Goal: Navigation & Orientation: Find specific page/section

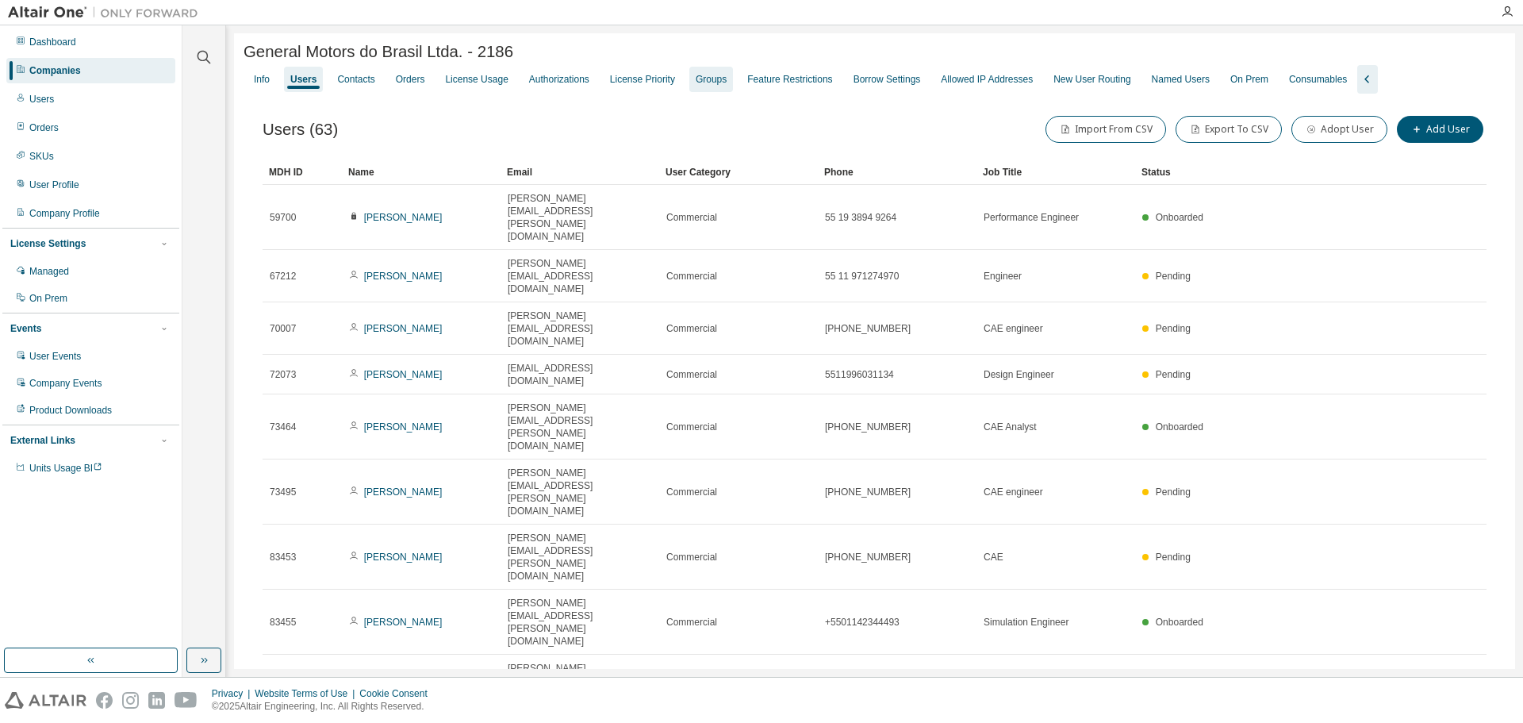
click at [733, 91] on div "Groups" at bounding box center [711, 79] width 44 height 25
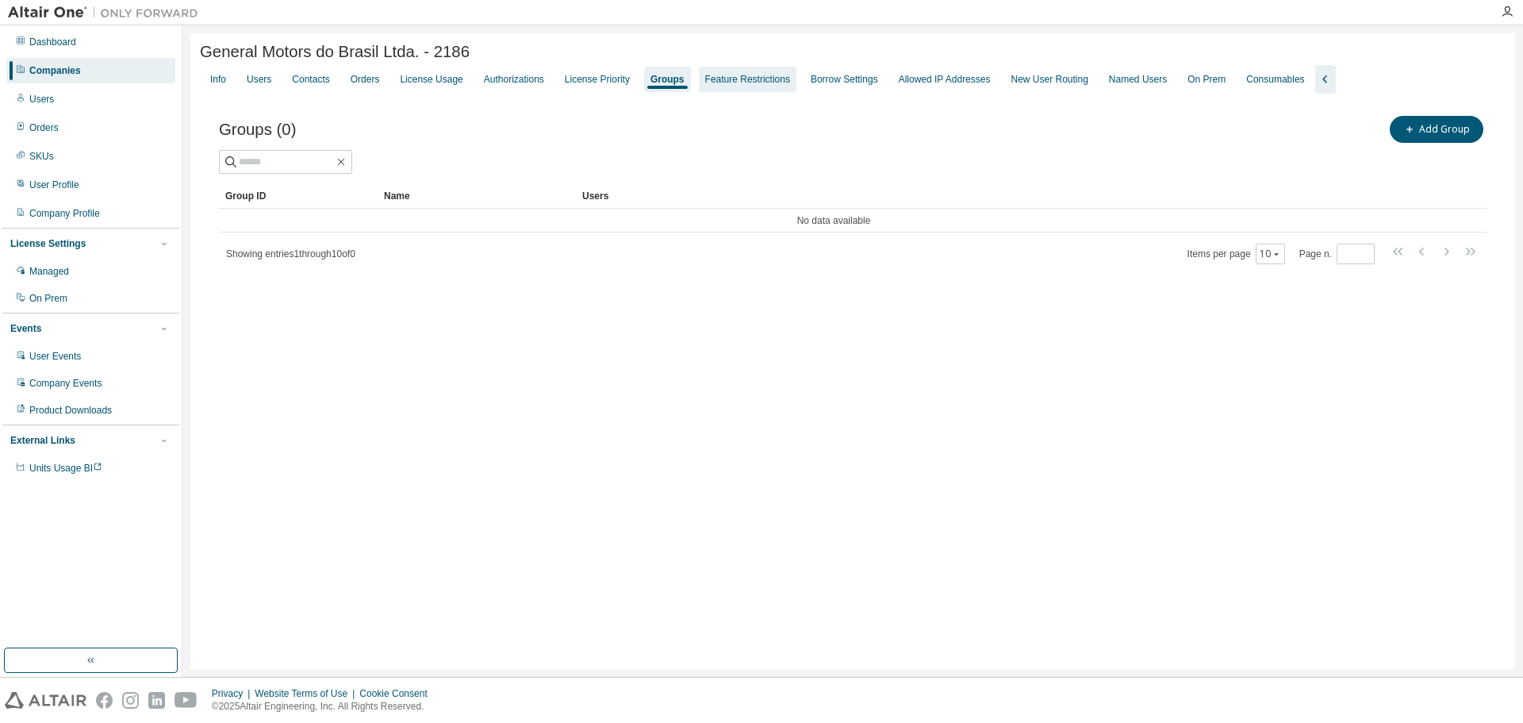
click at [796, 85] on div "Feature Restrictions" at bounding box center [748, 79] width 98 height 25
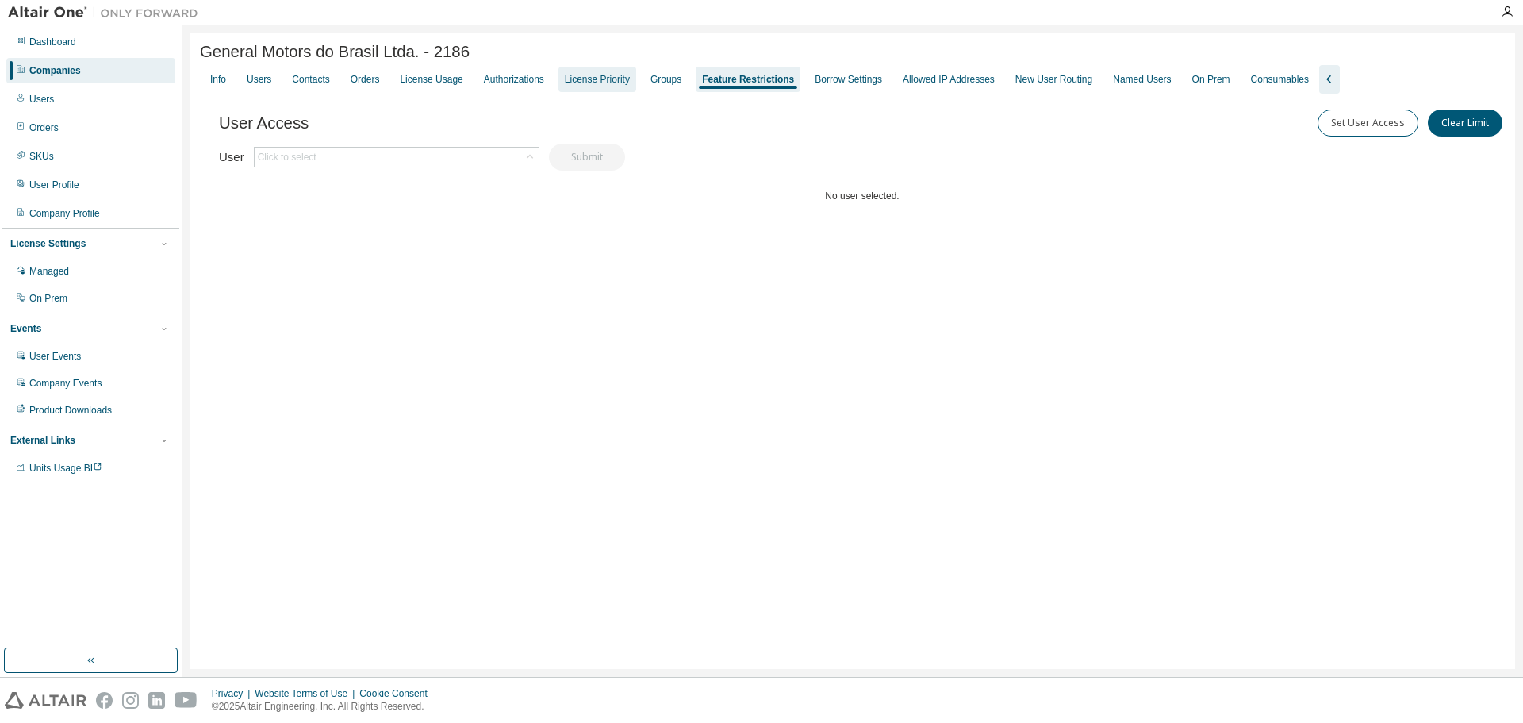
click at [613, 86] on div "License Priority" at bounding box center [597, 79] width 65 height 13
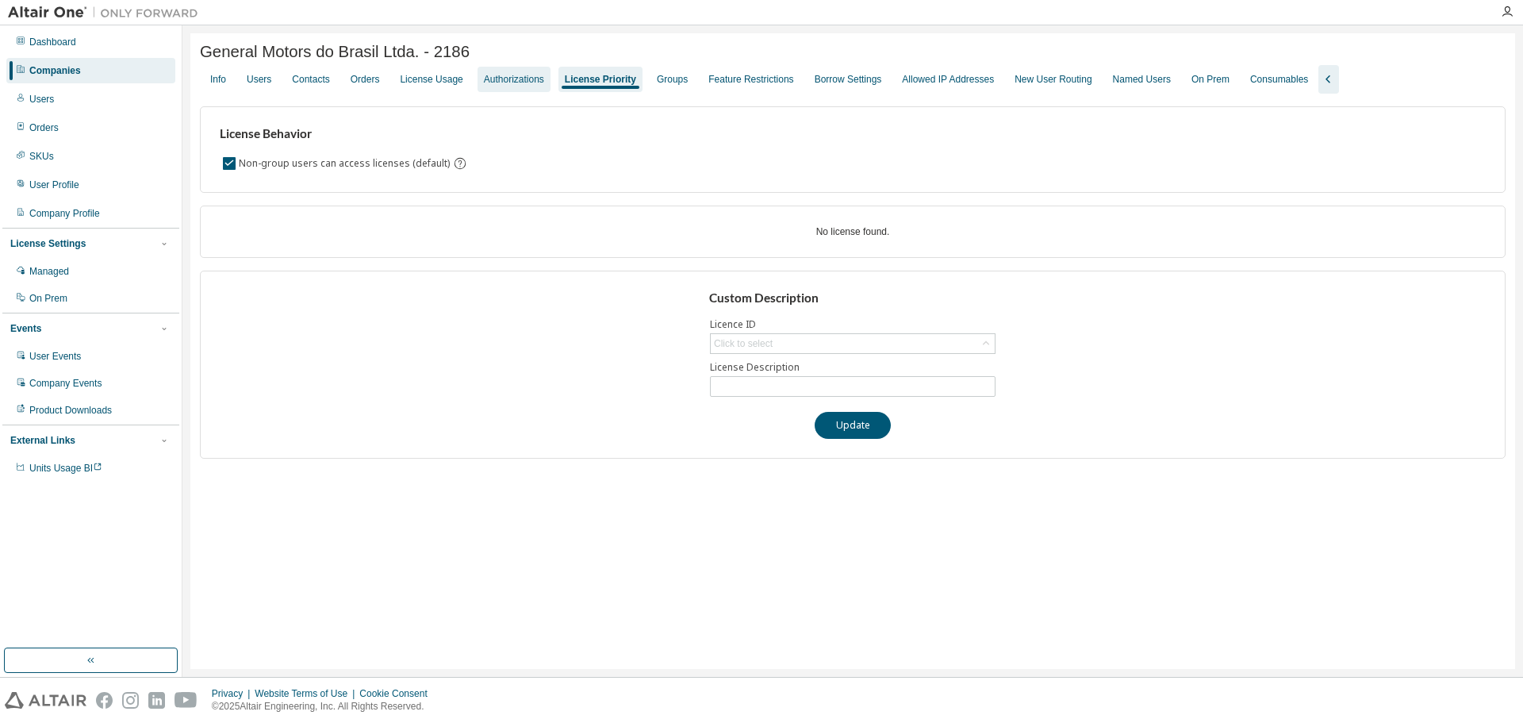
click at [520, 85] on div "Authorizations" at bounding box center [514, 79] width 60 height 13
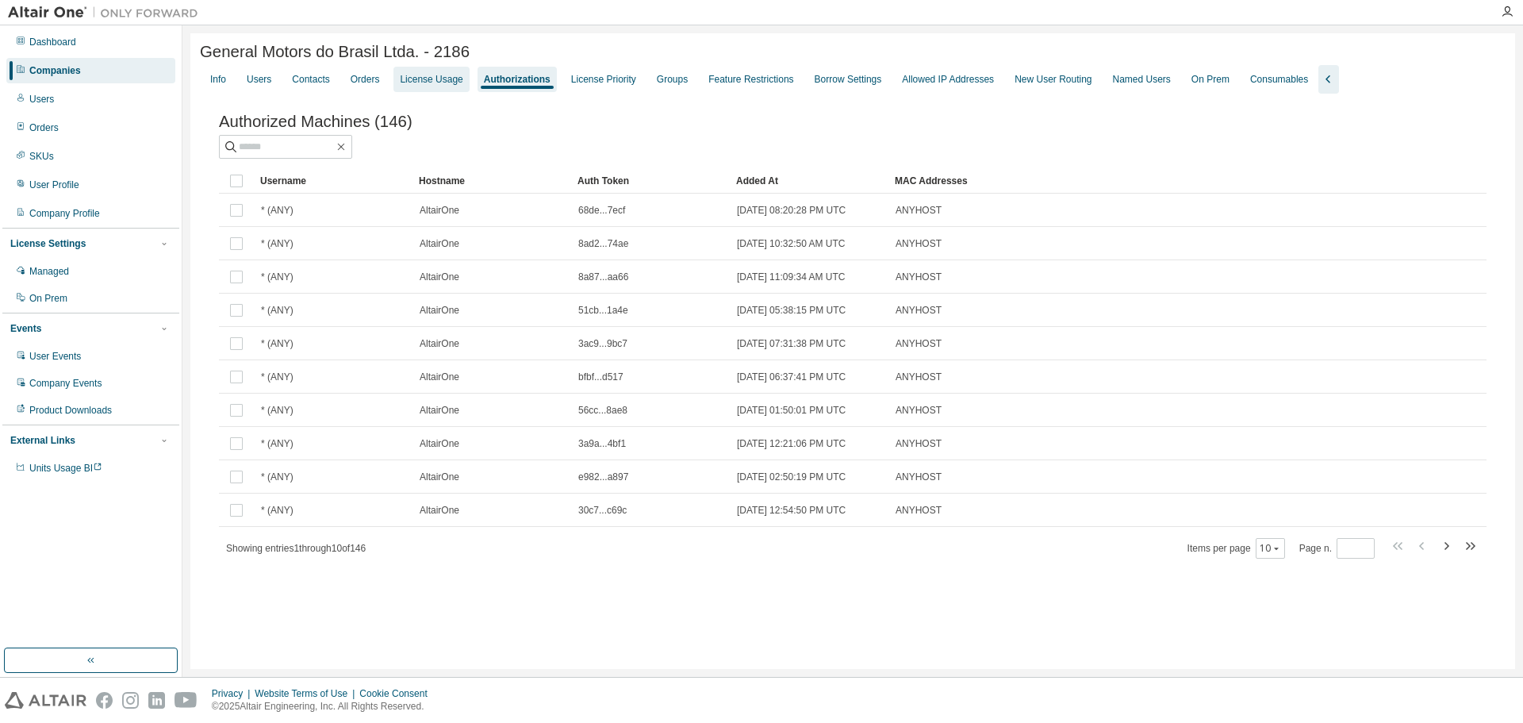
click at [440, 86] on div "License Usage" at bounding box center [431, 79] width 63 height 13
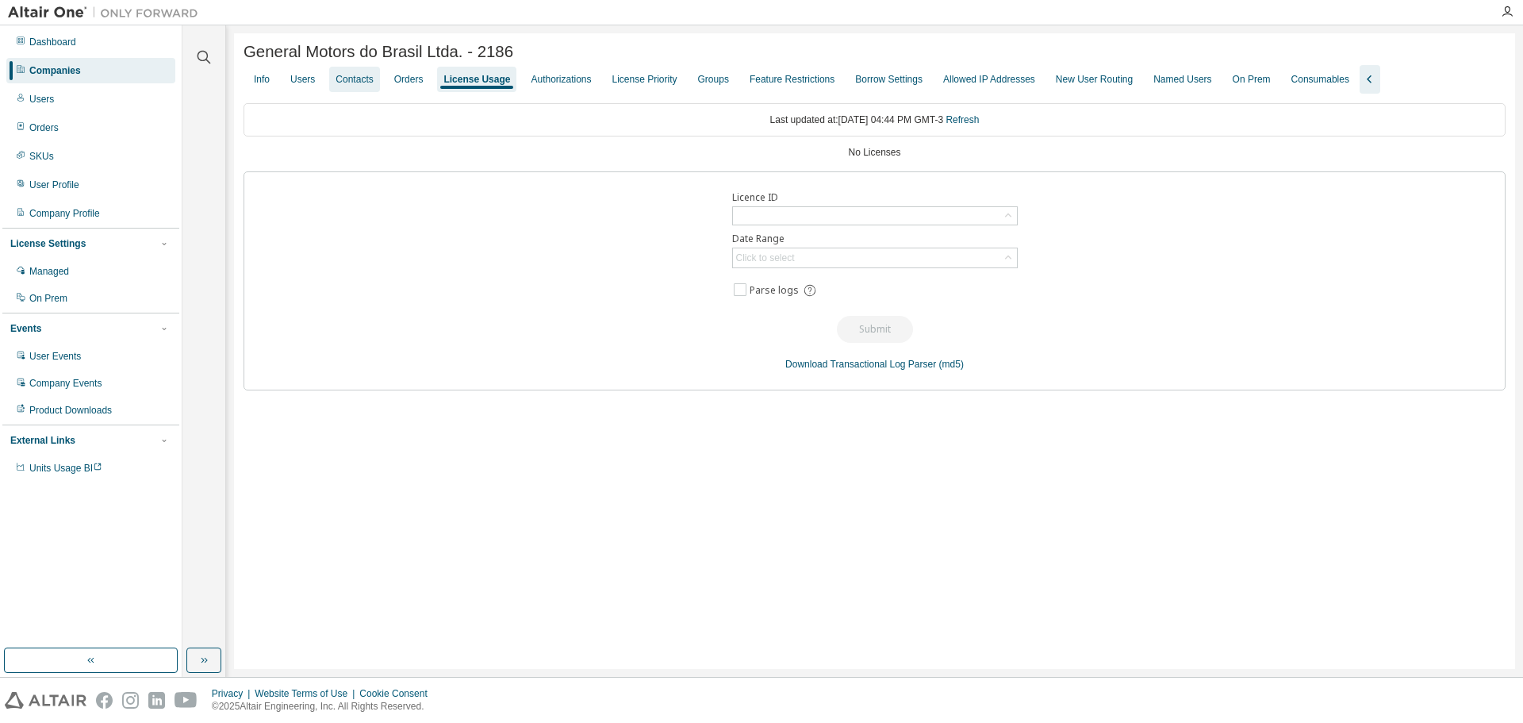
click at [373, 81] on div "Contacts" at bounding box center [354, 79] width 37 height 13
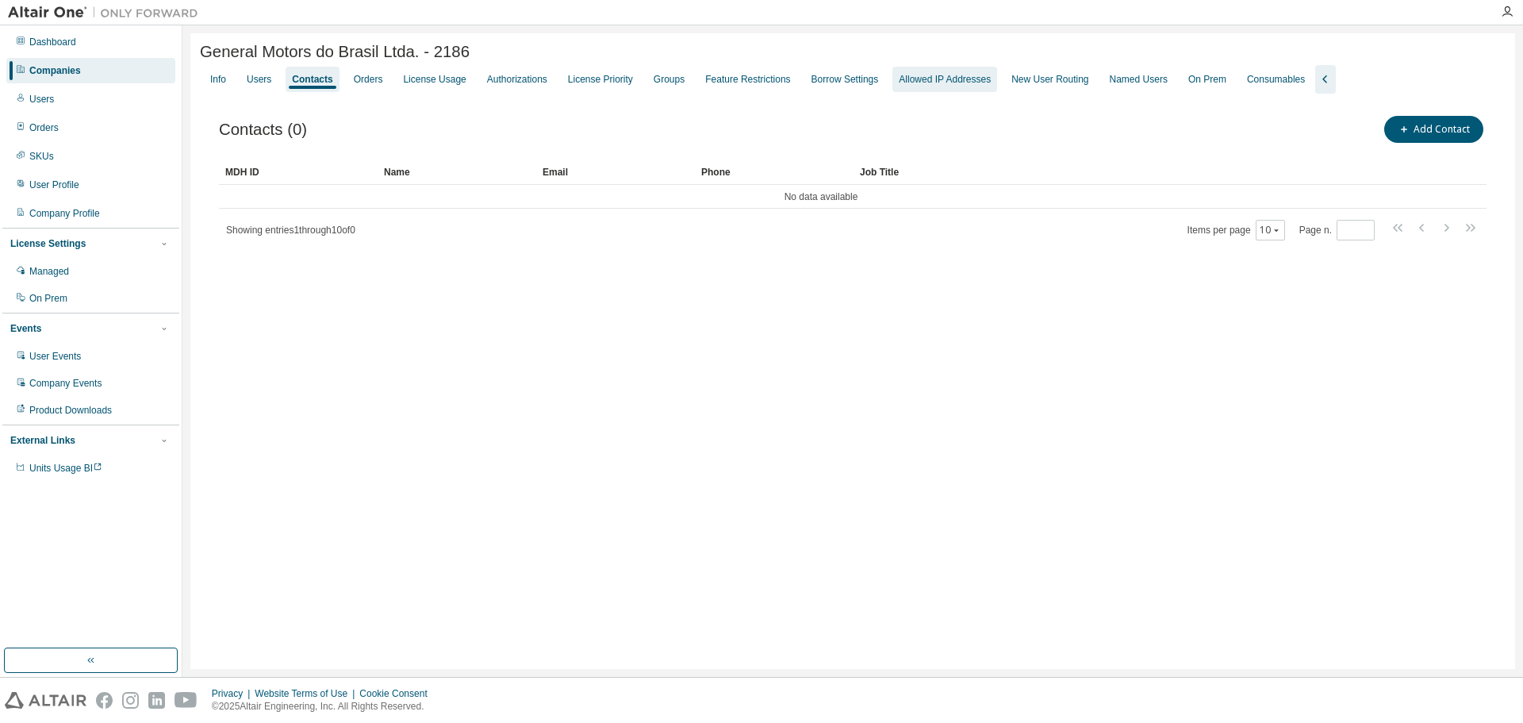
click at [978, 86] on div "Allowed IP Addresses" at bounding box center [945, 79] width 92 height 13
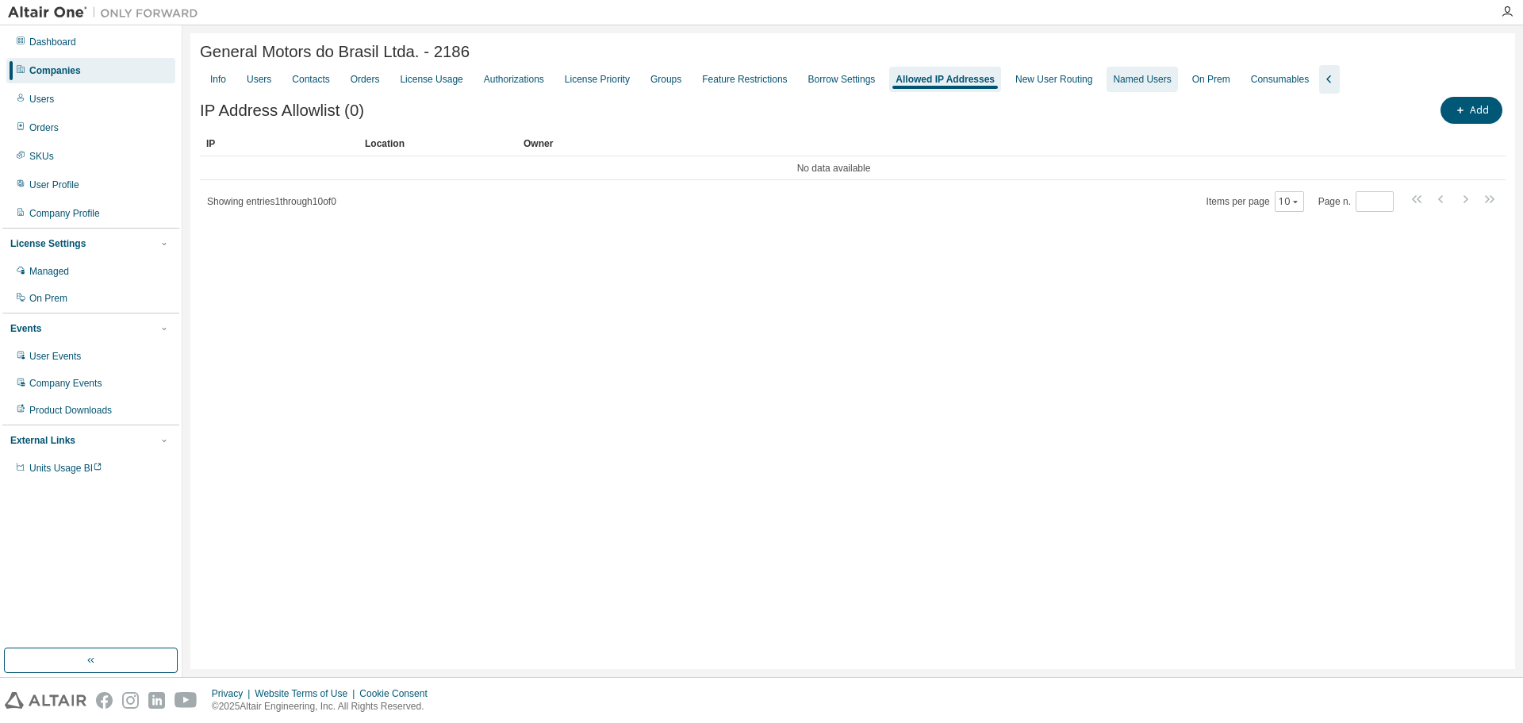
click at [1167, 86] on div "Named Users" at bounding box center [1142, 79] width 58 height 13
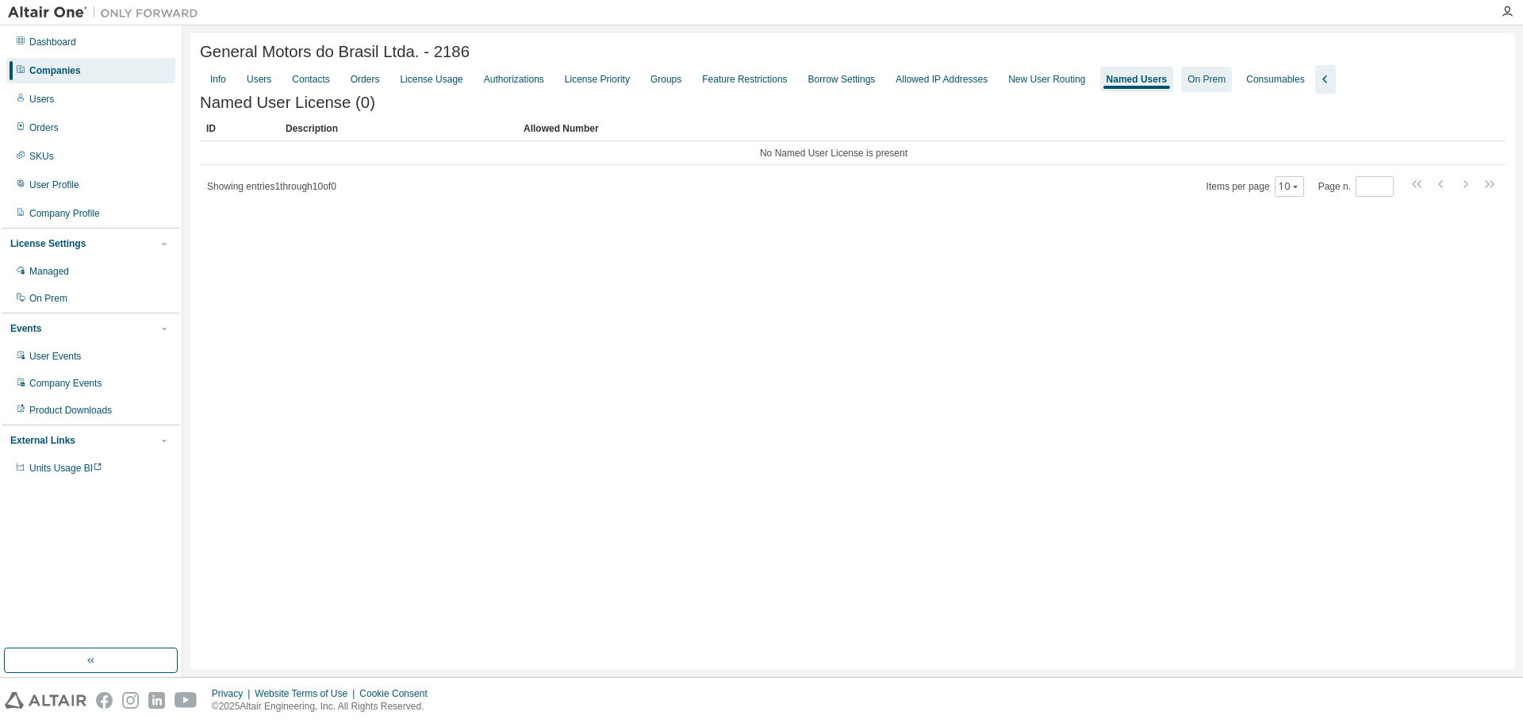
click at [1226, 84] on div "On Prem" at bounding box center [1207, 79] width 38 height 13
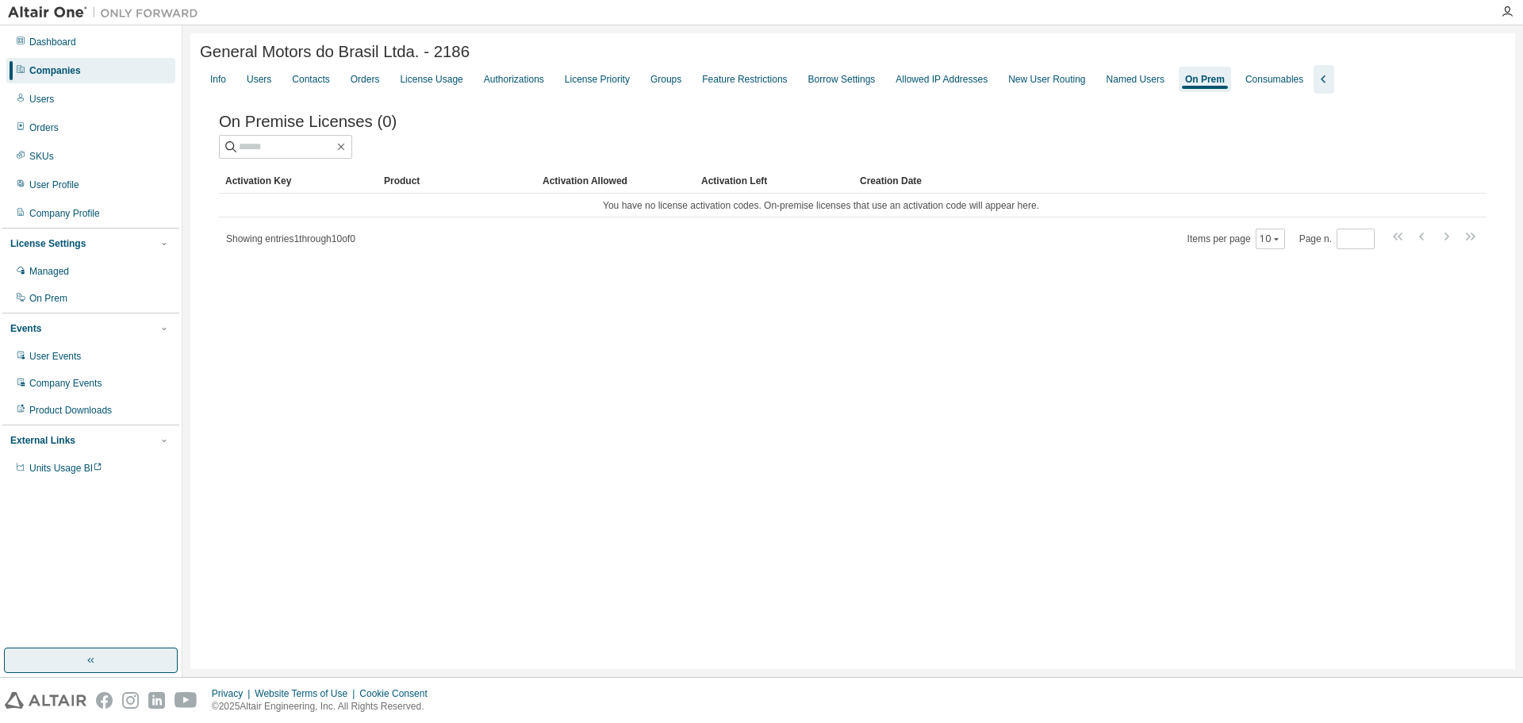
click at [80, 671] on button "button" at bounding box center [91, 659] width 174 height 25
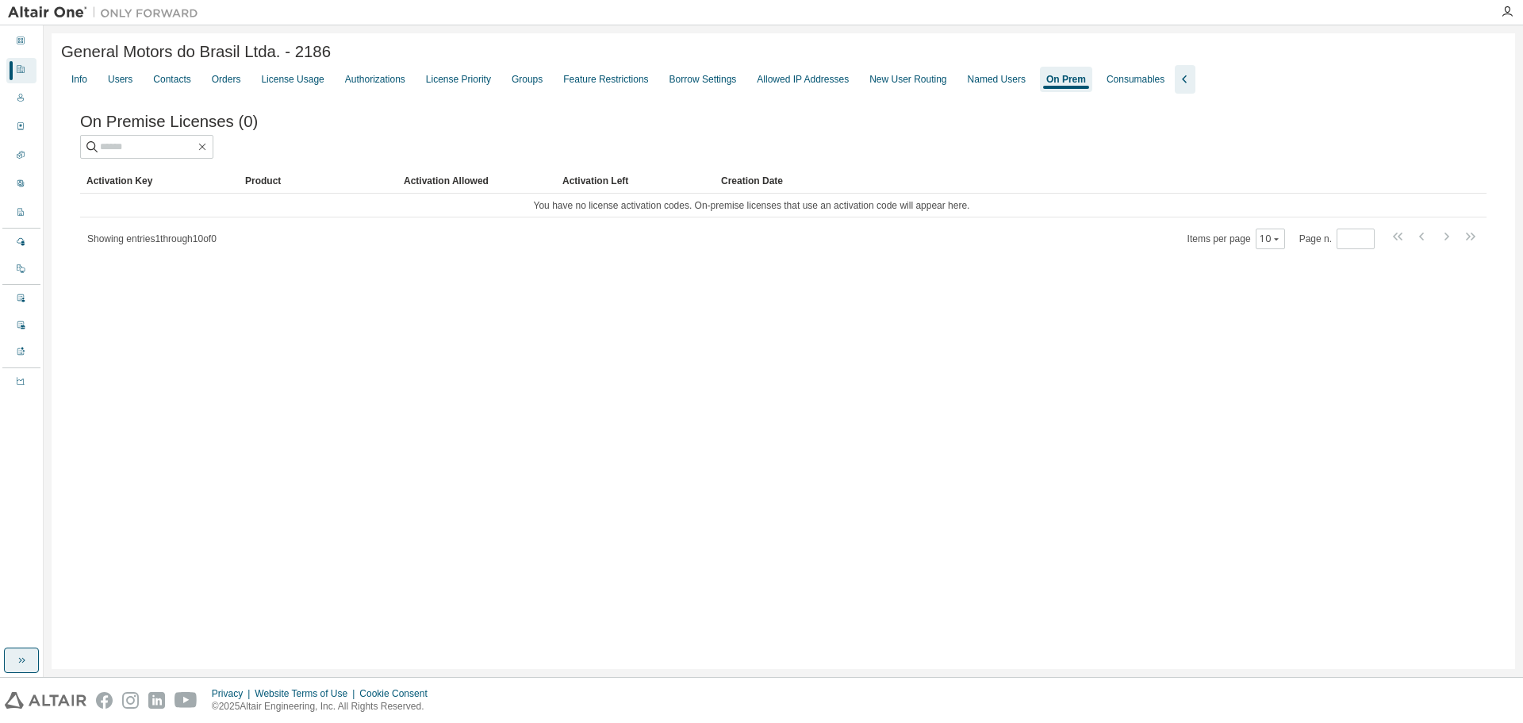
click at [21, 658] on icon "button" at bounding box center [21, 660] width 13 height 13
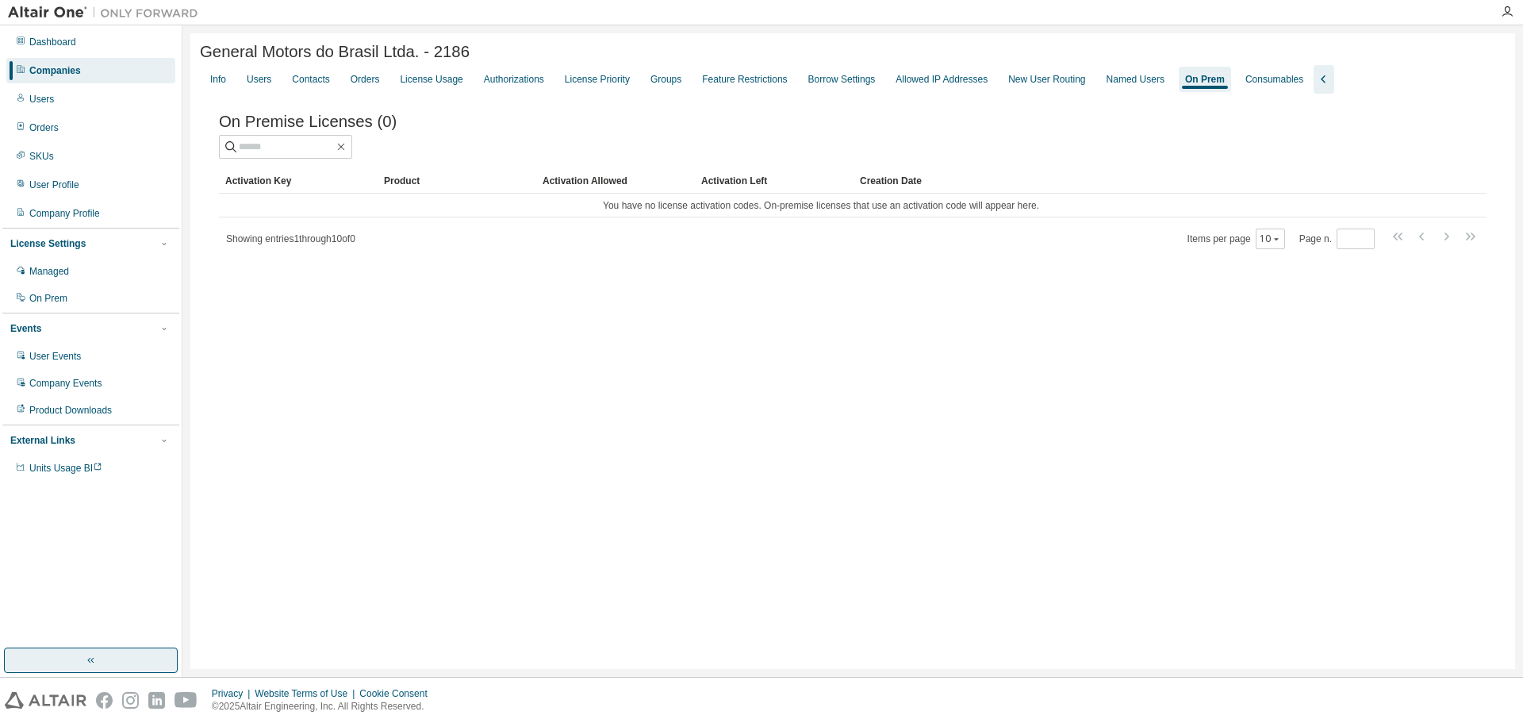
click at [86, 70] on div "Companies" at bounding box center [90, 70] width 169 height 25
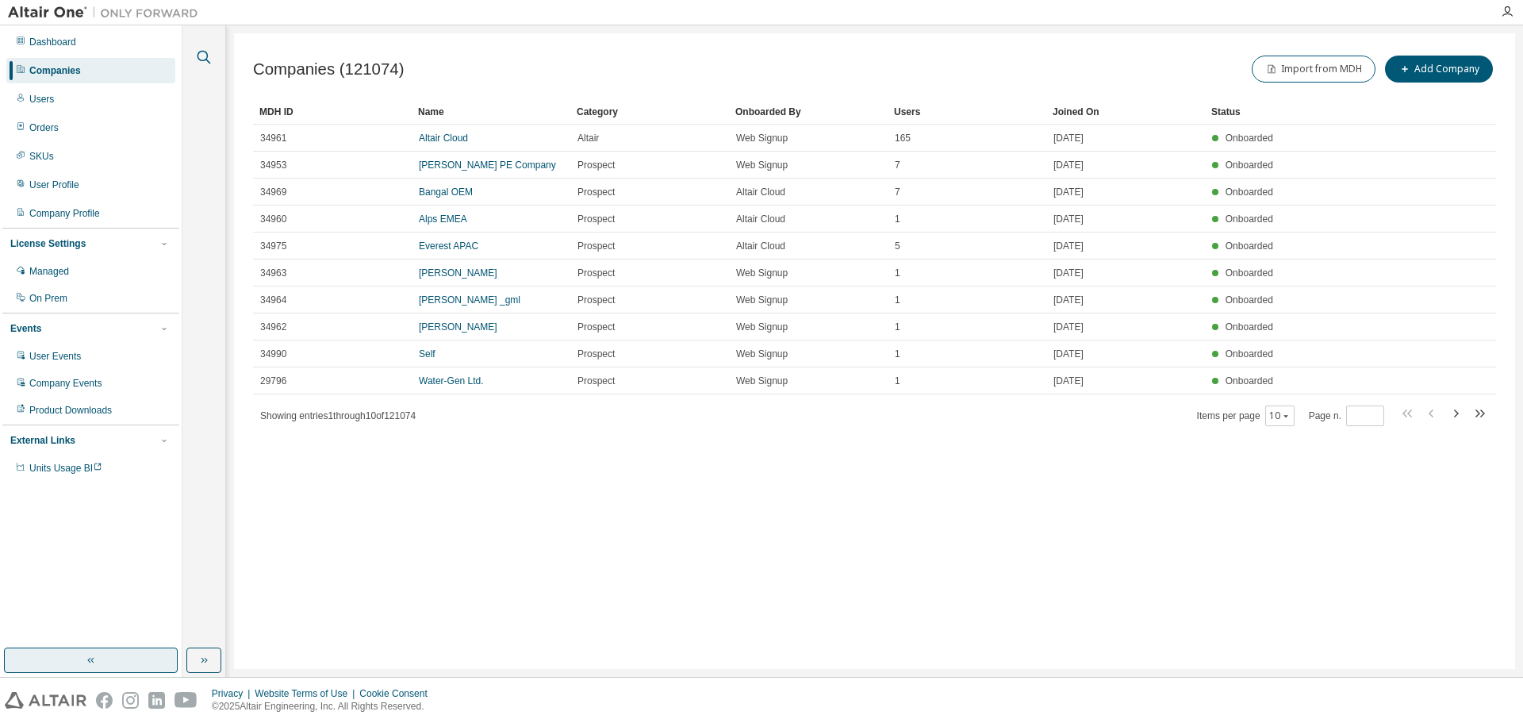
click at [207, 58] on icon "button" at bounding box center [204, 57] width 13 height 13
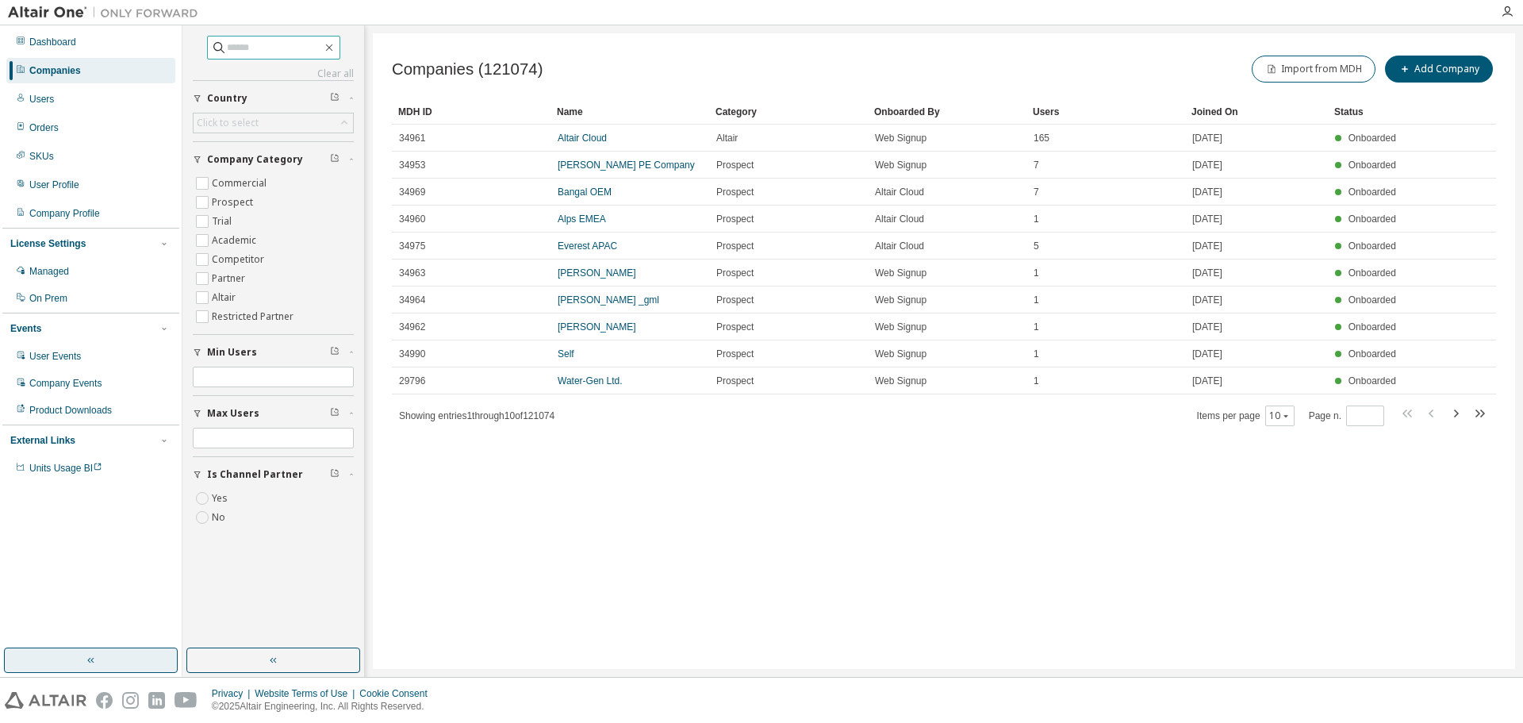
click at [248, 49] on input "text" at bounding box center [274, 48] width 95 height 16
type input "**********"
click at [574, 134] on link "General Motors" at bounding box center [591, 137] width 66 height 11
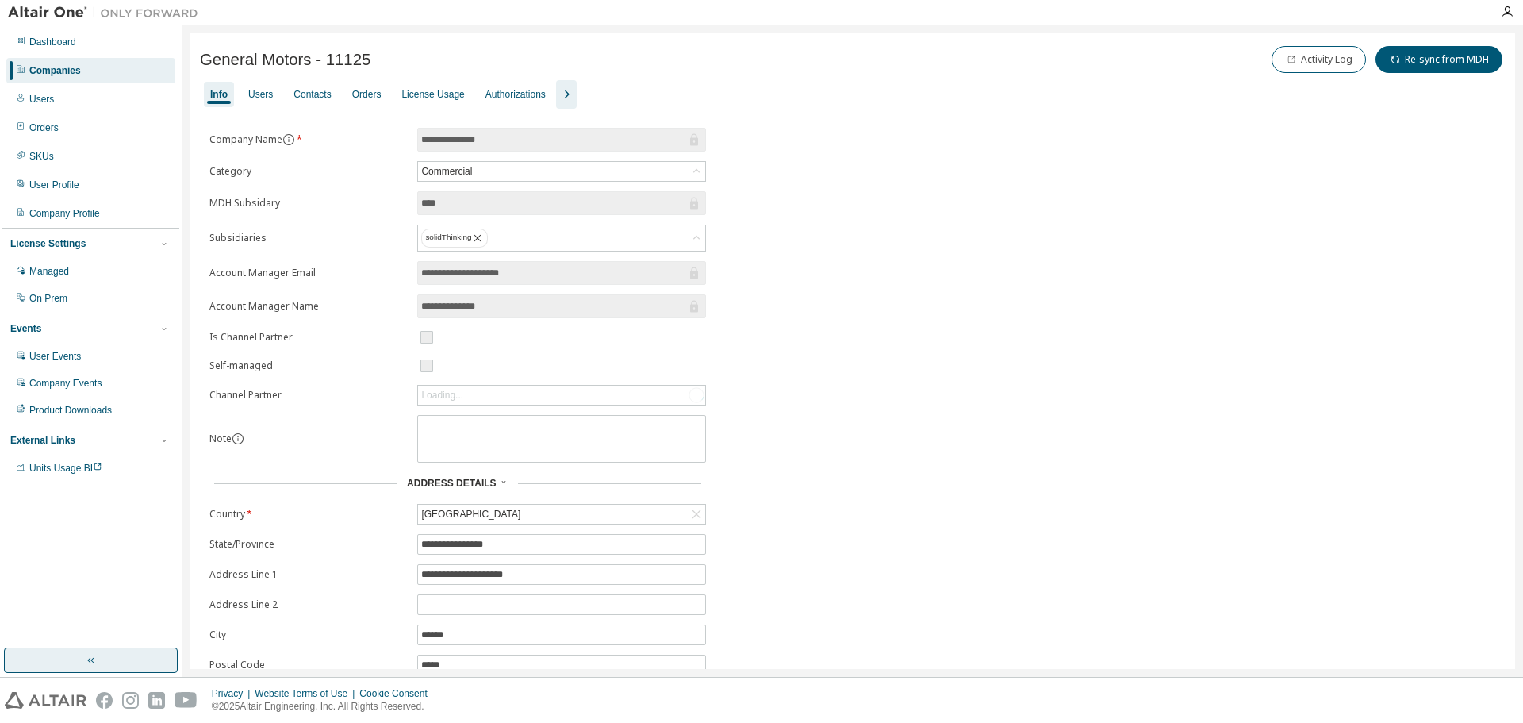
click at [576, 94] on icon "button" at bounding box center [566, 94] width 19 height 19
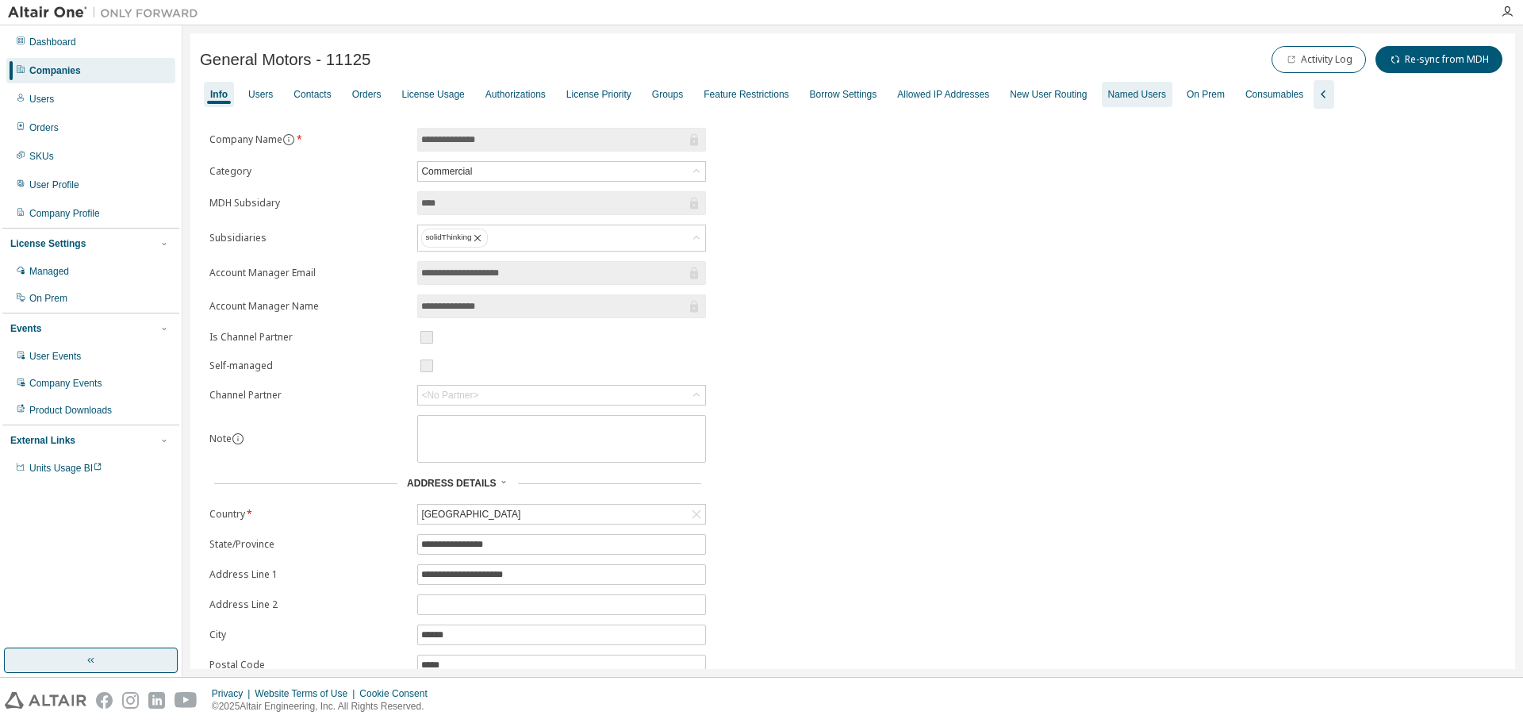
click at [1166, 97] on div "Named Users" at bounding box center [1137, 94] width 58 height 13
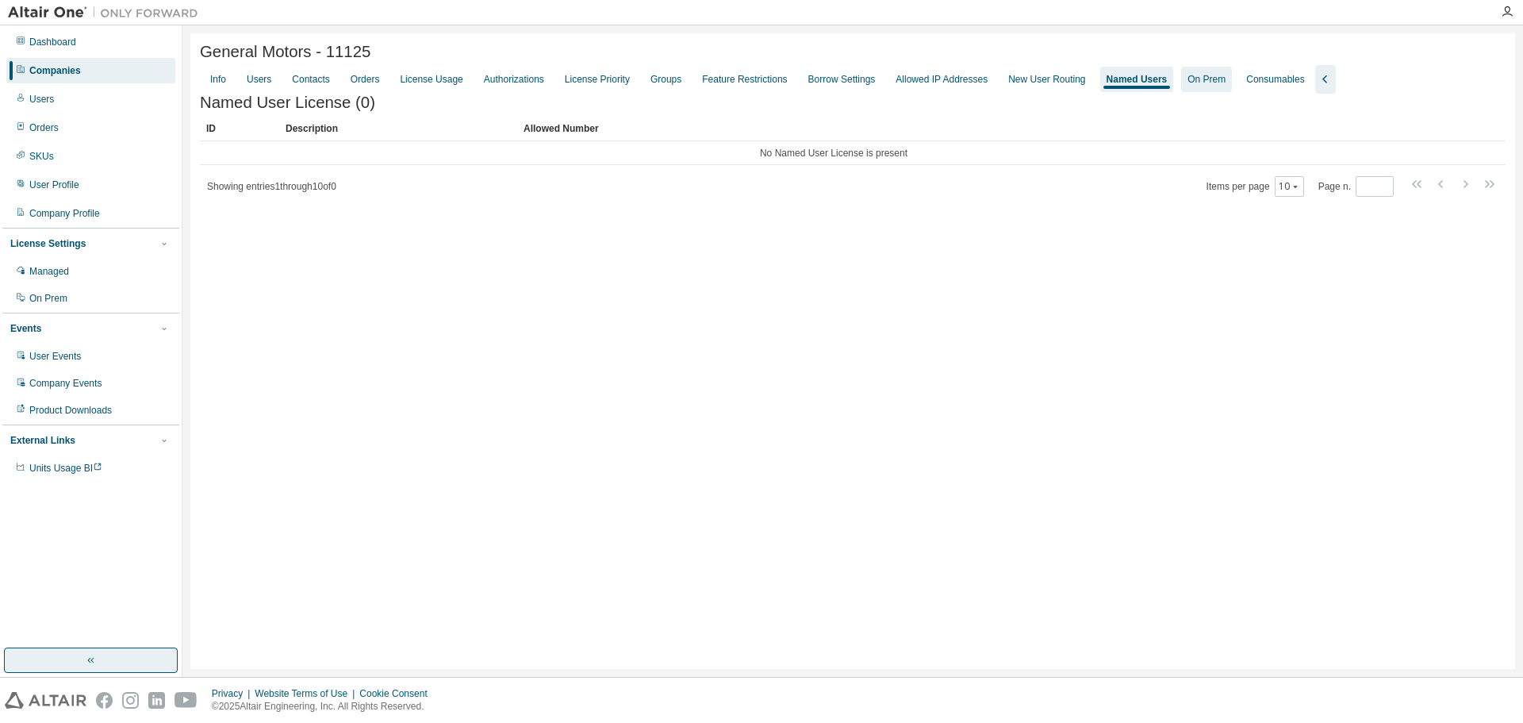
click at [1232, 90] on div "On Prem" at bounding box center [1206, 79] width 51 height 25
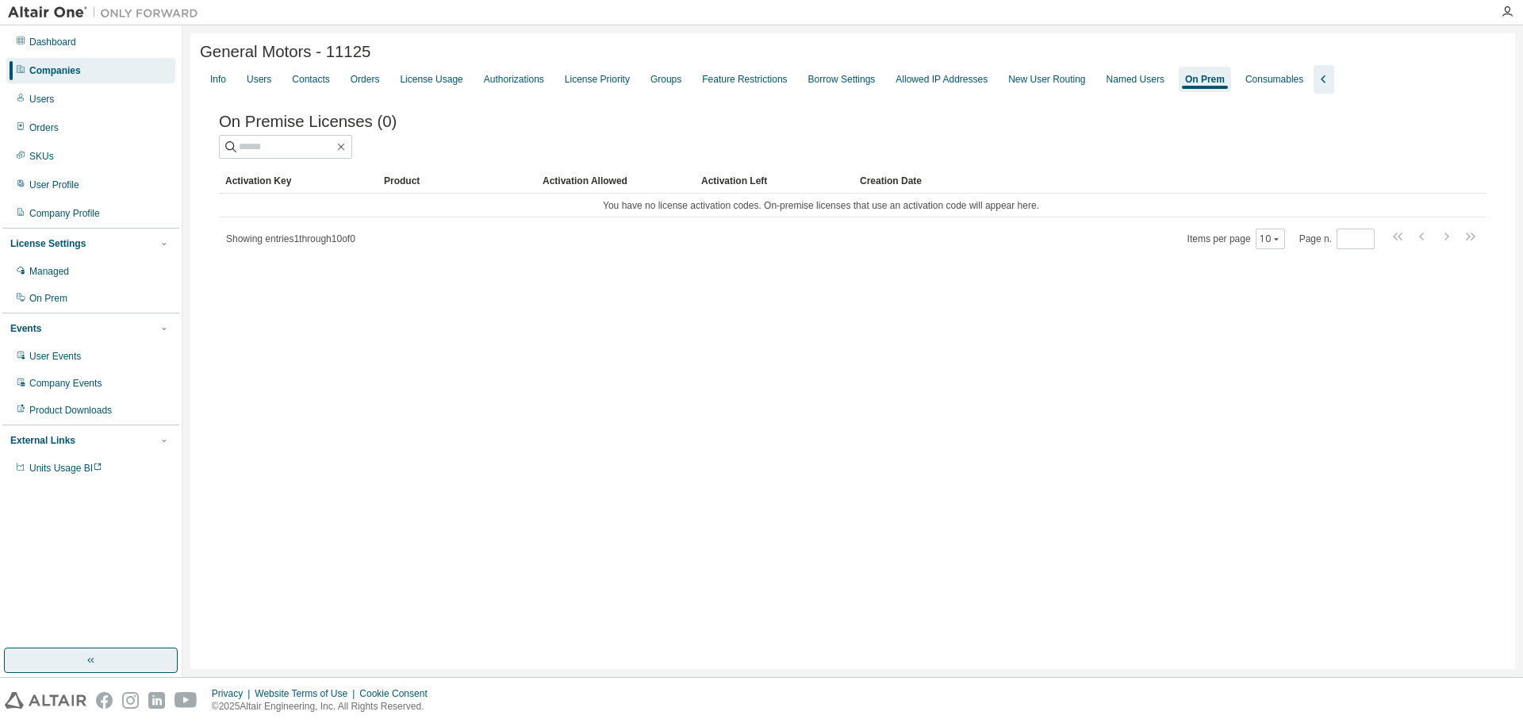
click at [656, 82] on div "Info Users Contacts Orders License Usage Authorizations License Priority Groups…" at bounding box center [853, 79] width 1306 height 29
click at [677, 76] on div "Groups" at bounding box center [666, 79] width 31 height 13
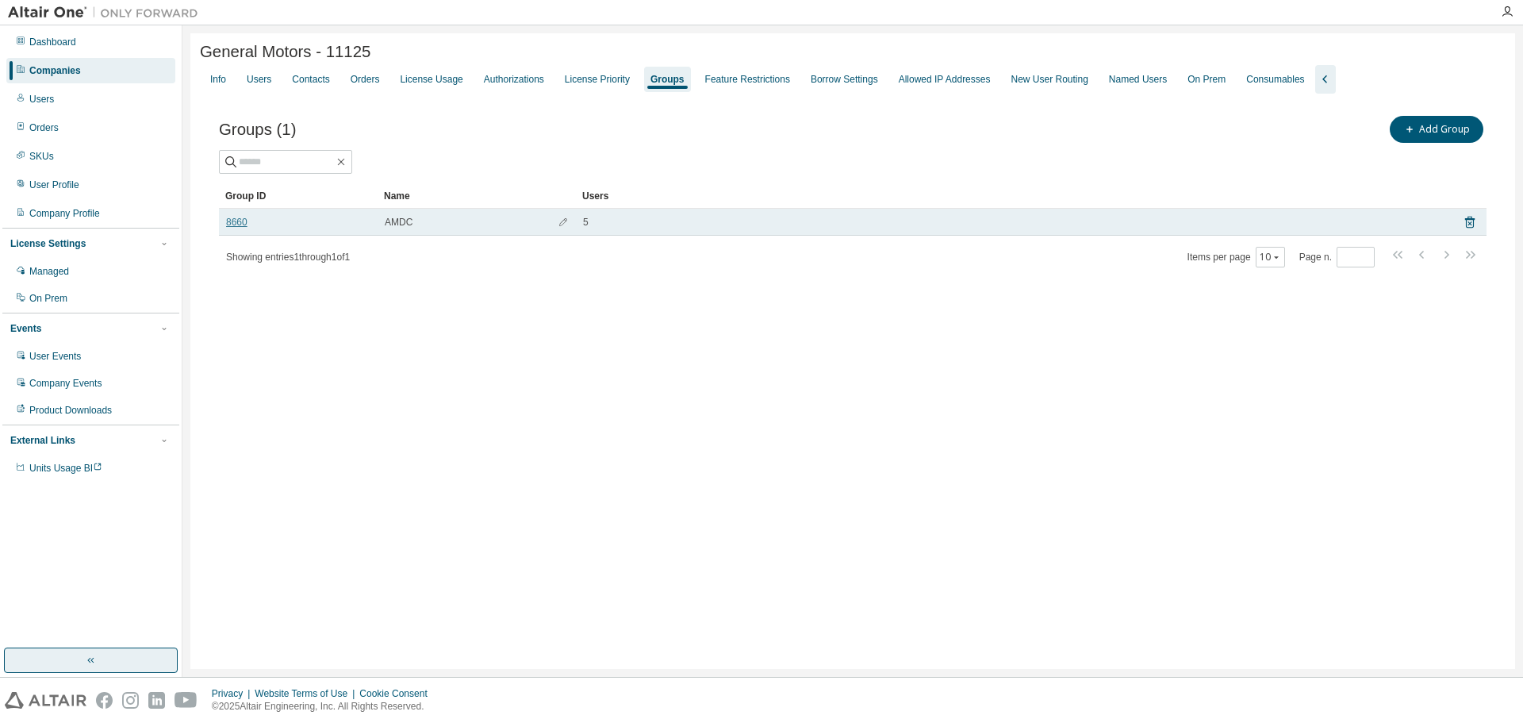
click at [240, 227] on link "8660" at bounding box center [236, 222] width 21 height 13
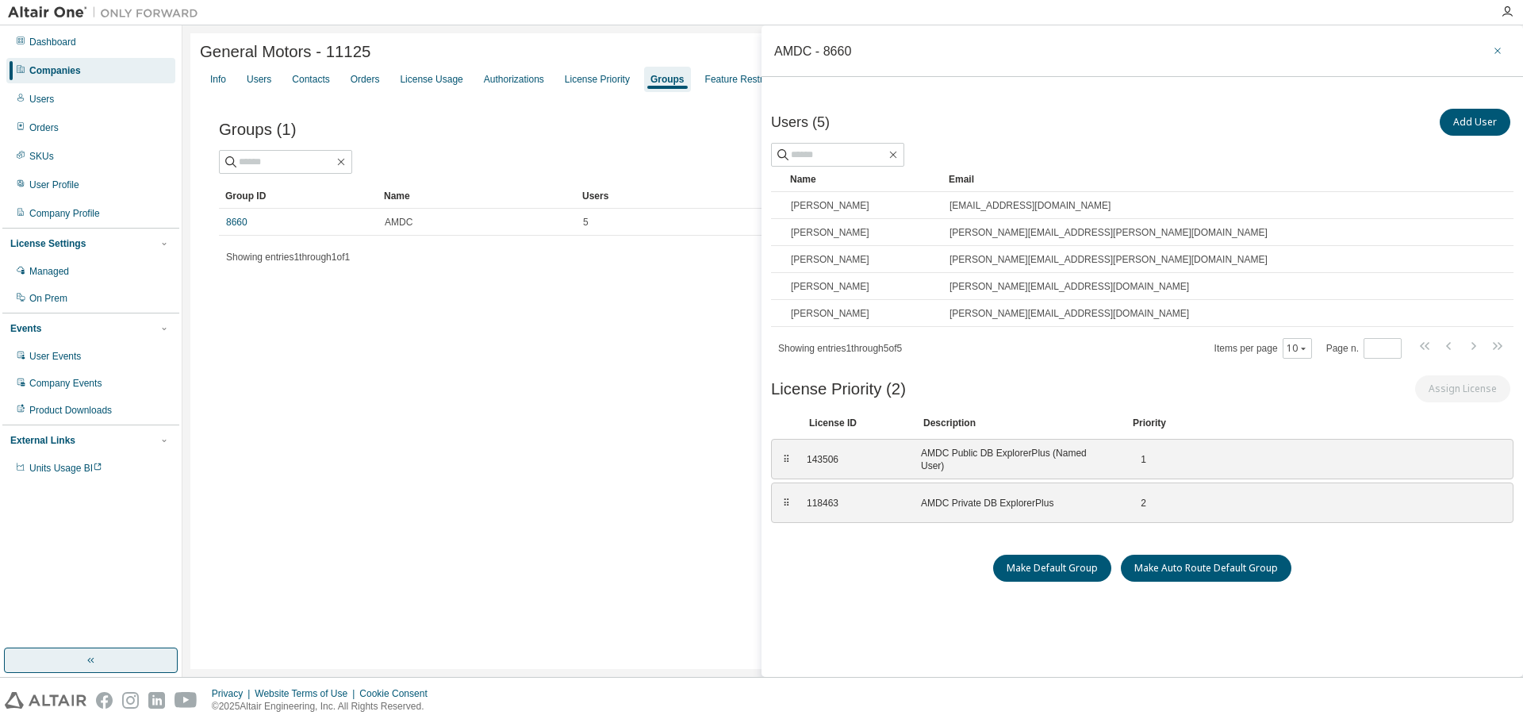
click at [1492, 48] on icon "button" at bounding box center [1497, 50] width 11 height 13
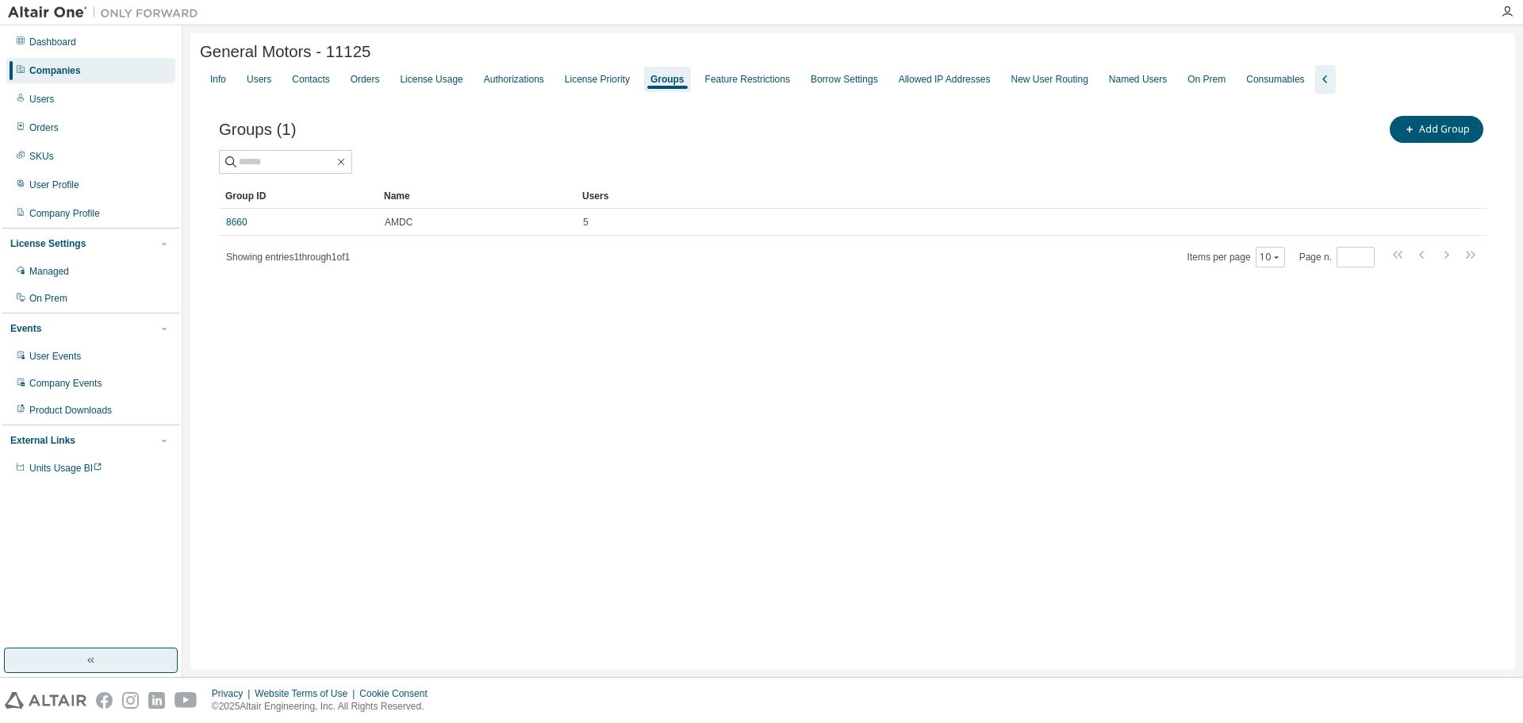
click at [923, 402] on div "General Motors - 11125 Clear Load Save Save As Field Operator Value Select filt…" at bounding box center [852, 350] width 1325 height 635
click at [469, 80] on div "License Usage" at bounding box center [430, 79] width 75 height 25
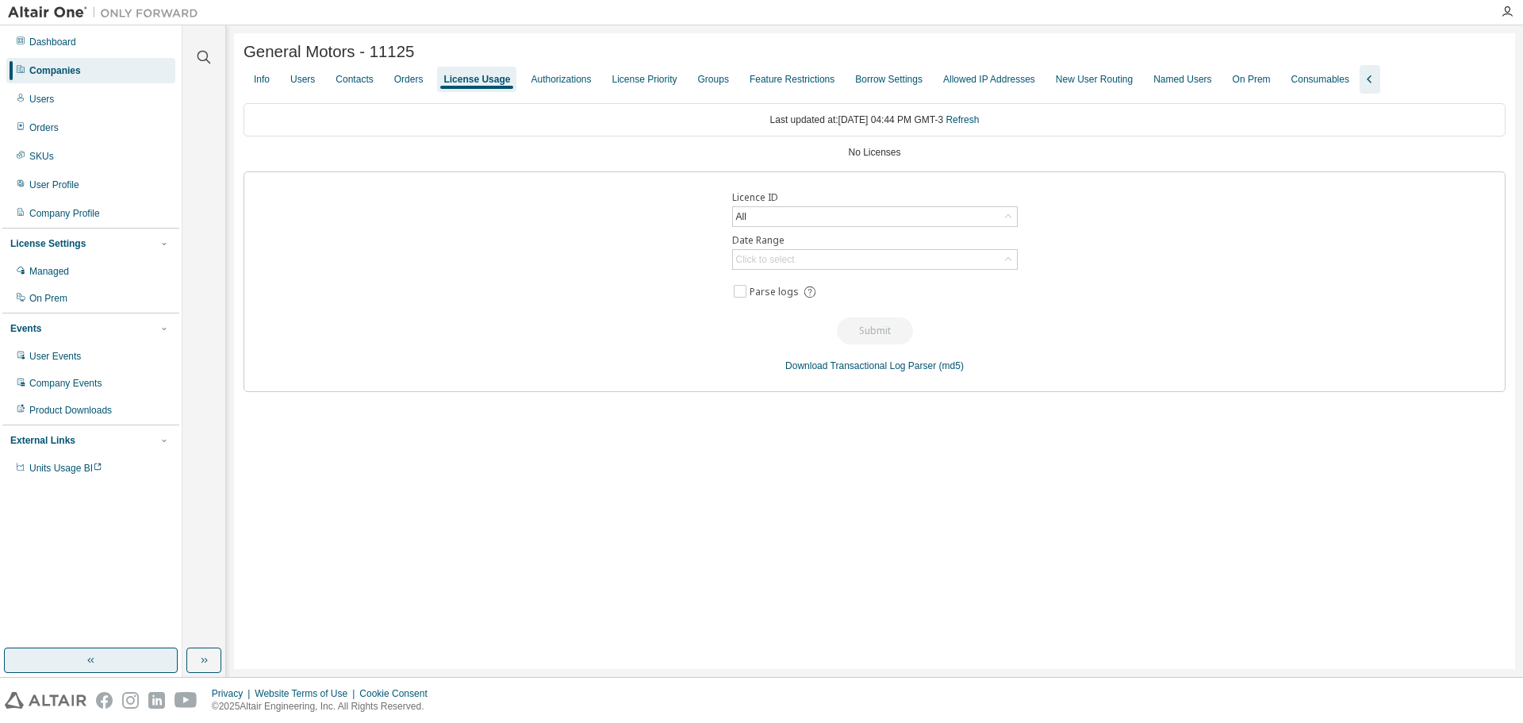
click at [883, 231] on div "Licence ID All Date Range Click to select Parse logs Submit Download Transactio…" at bounding box center [875, 281] width 1262 height 221
click at [908, 221] on div "All" at bounding box center [875, 216] width 284 height 19
click at [1123, 248] on div "Licence ID All All 143506 - AMDC Public DB ExplorerPlus (Named User) (Expired) …" at bounding box center [875, 281] width 1262 height 221
